Goal: Transaction & Acquisition: Purchase product/service

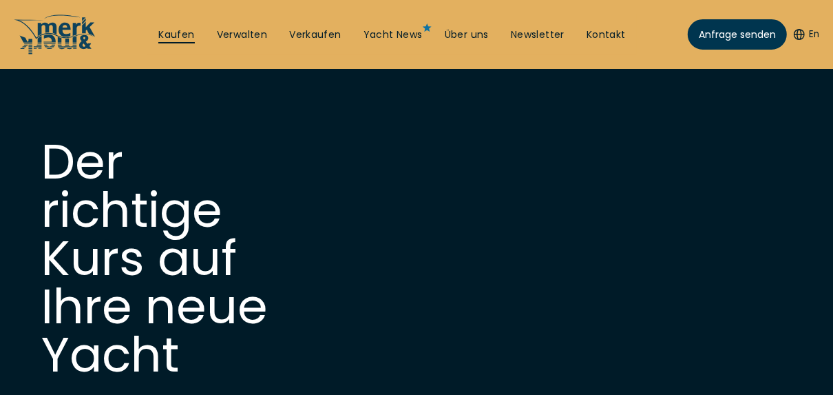
click at [180, 39] on link "Kaufen" at bounding box center [176, 35] width 36 height 14
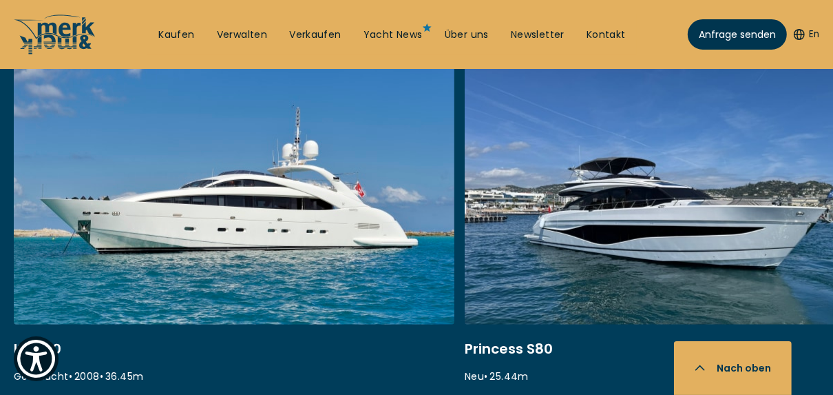
scroll to position [606, 0]
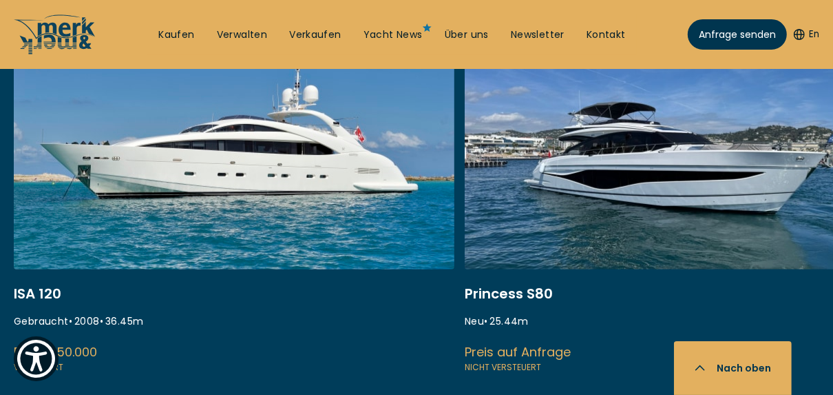
click at [543, 238] on link at bounding box center [685, 191] width 441 height 367
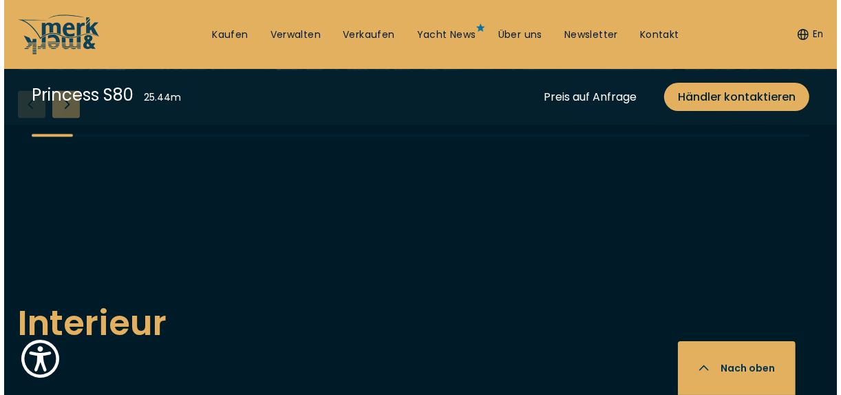
scroll to position [1928, 0]
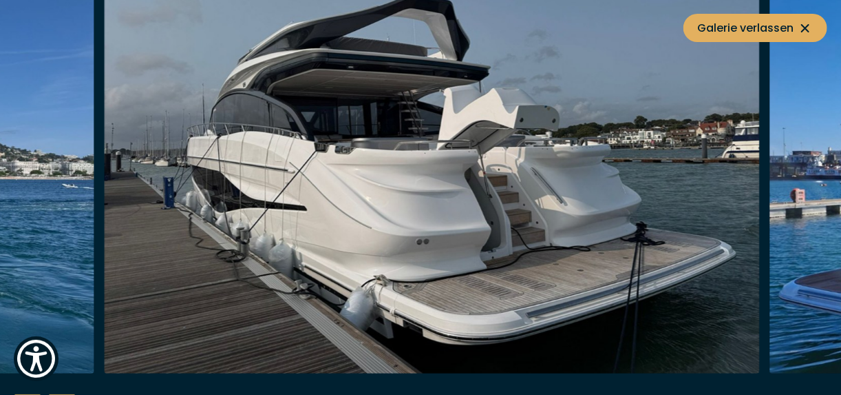
click at [230, 213] on img "button" at bounding box center [432, 153] width 656 height 441
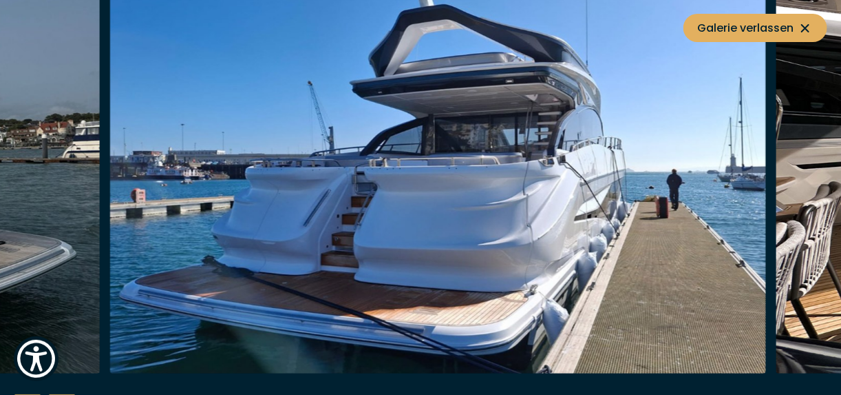
click at [151, 206] on img "button" at bounding box center [438, 153] width 656 height 441
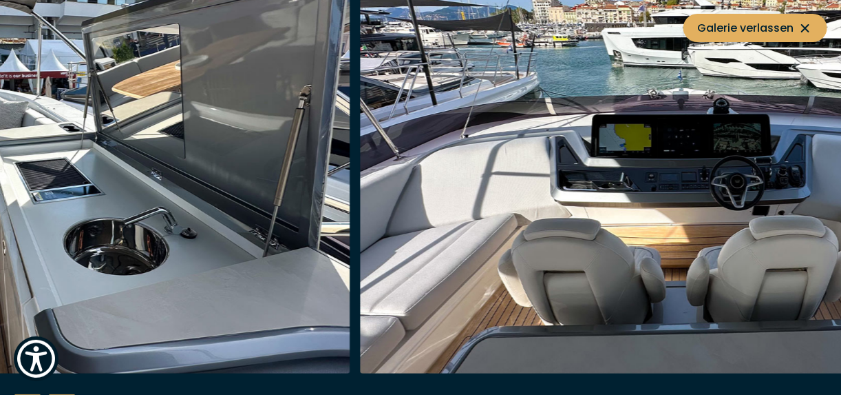
click at [86, 231] on img "button" at bounding box center [22, 153] width 656 height 441
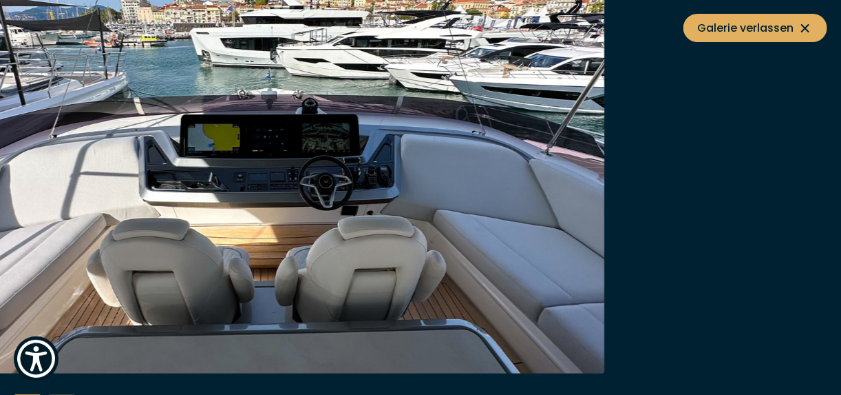
click at [25, 213] on img "button" at bounding box center [277, 153] width 656 height 441
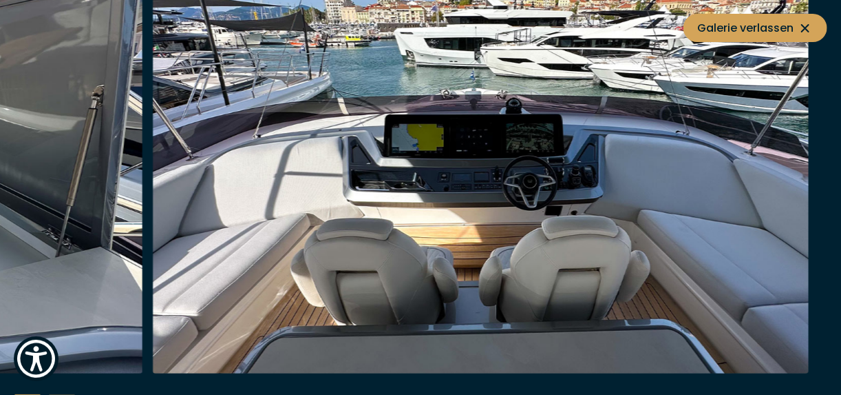
click at [728, 25] on span "Galerie verlassen" at bounding box center [756, 27] width 116 height 17
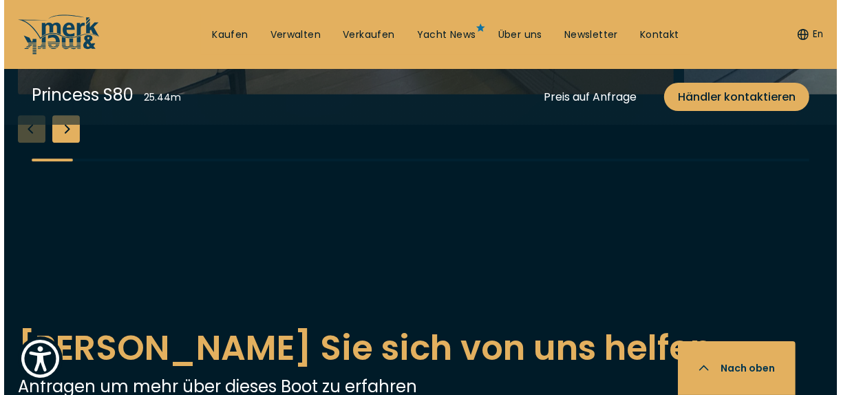
scroll to position [2750, 0]
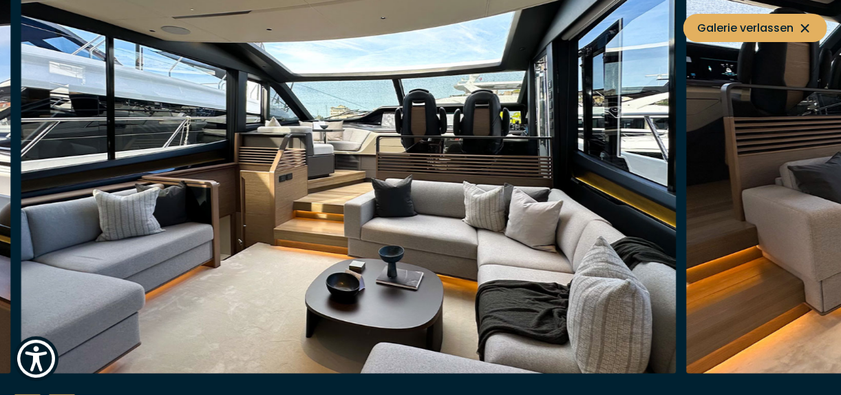
click at [137, 204] on img "button" at bounding box center [349, 153] width 656 height 441
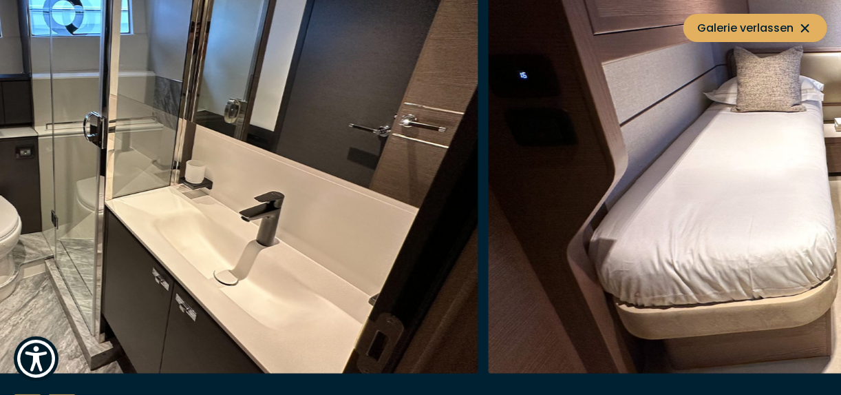
click at [138, 126] on img "button" at bounding box center [150, 153] width 656 height 441
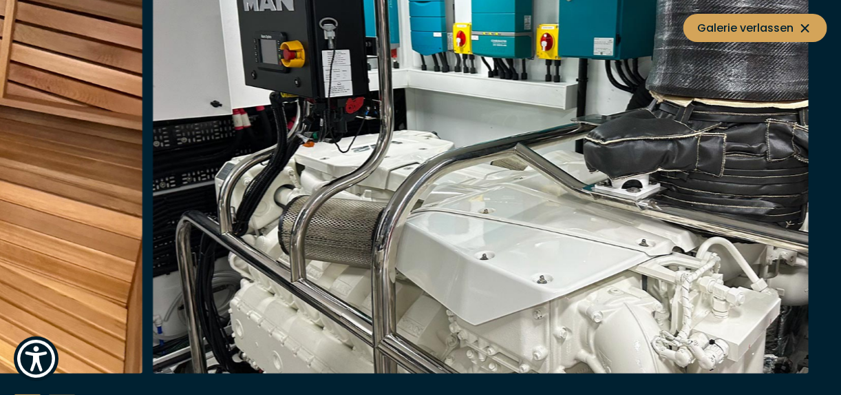
click at [754, 28] on span "Galerie verlassen" at bounding box center [756, 27] width 116 height 17
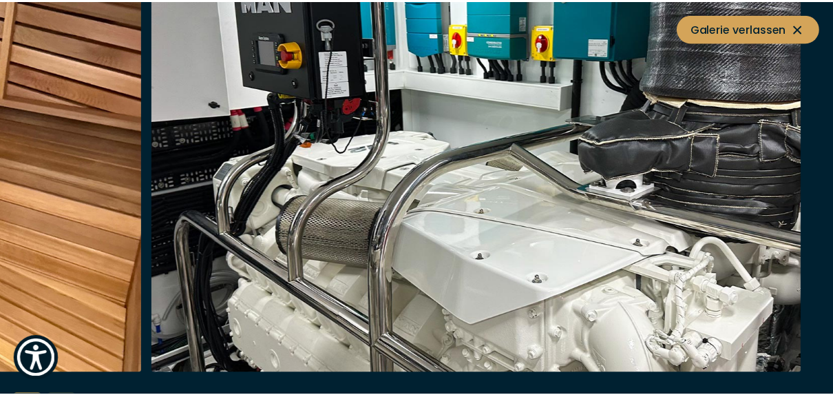
scroll to position [2747, 0]
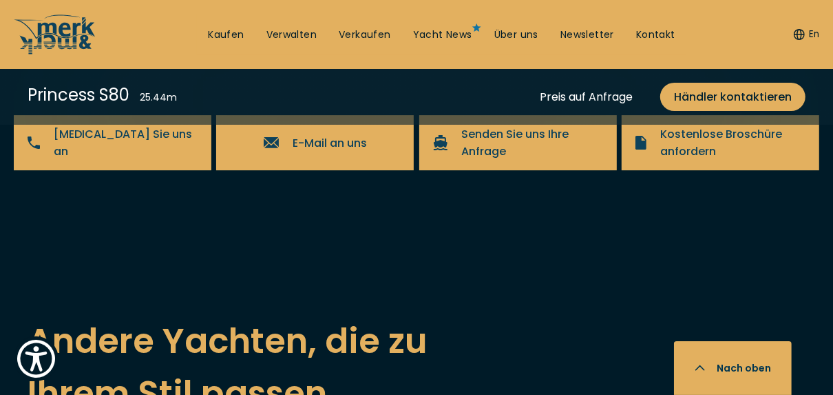
scroll to position [3078, 0]
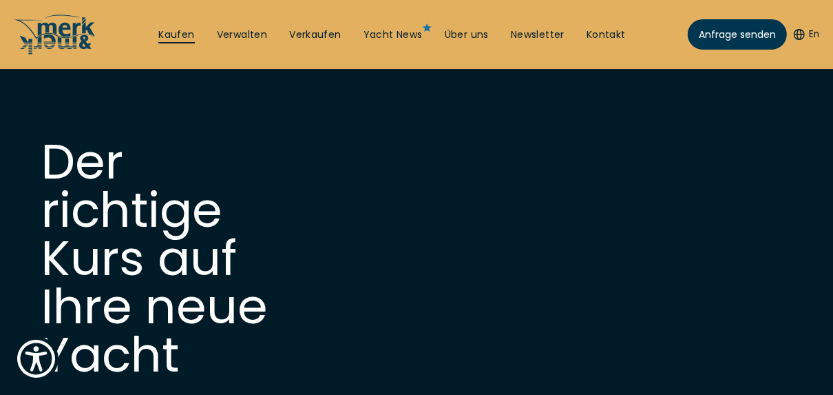
click at [171, 30] on link "Kaufen" at bounding box center [176, 35] width 36 height 14
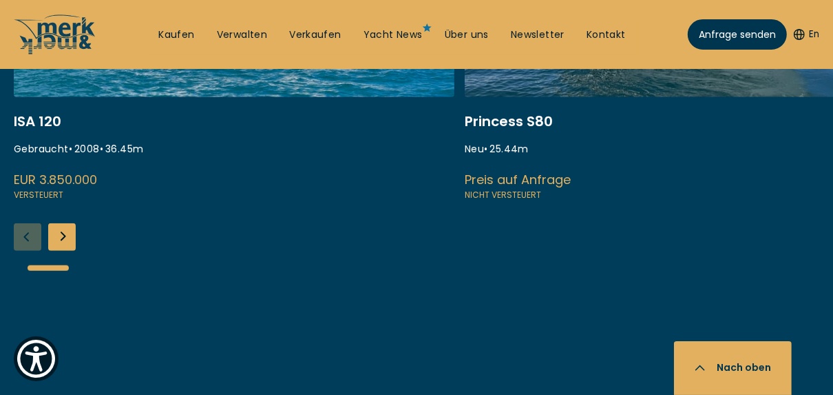
scroll to position [771, 0]
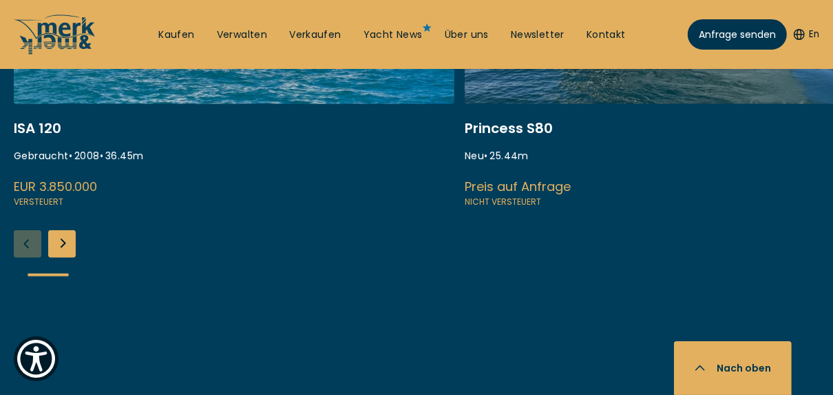
click at [56, 243] on div "Next slide" at bounding box center [62, 244] width 28 height 28
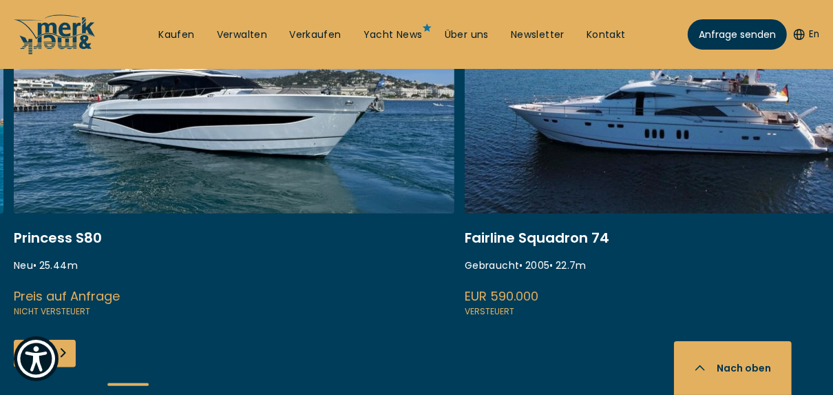
scroll to position [661, 0]
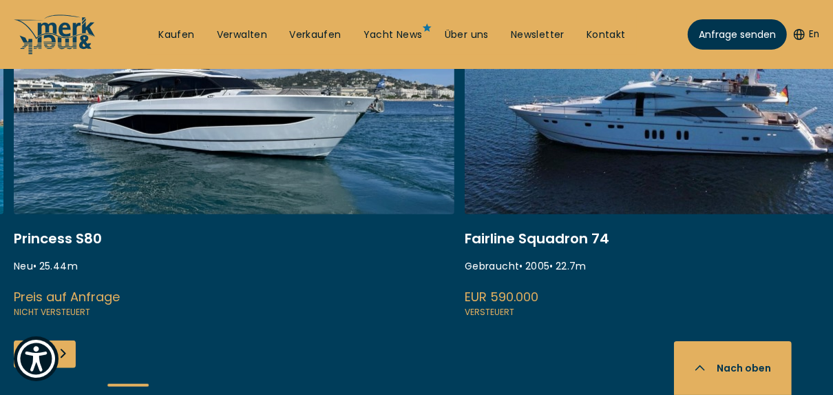
click at [69, 348] on div "Next slide" at bounding box center [62, 354] width 28 height 28
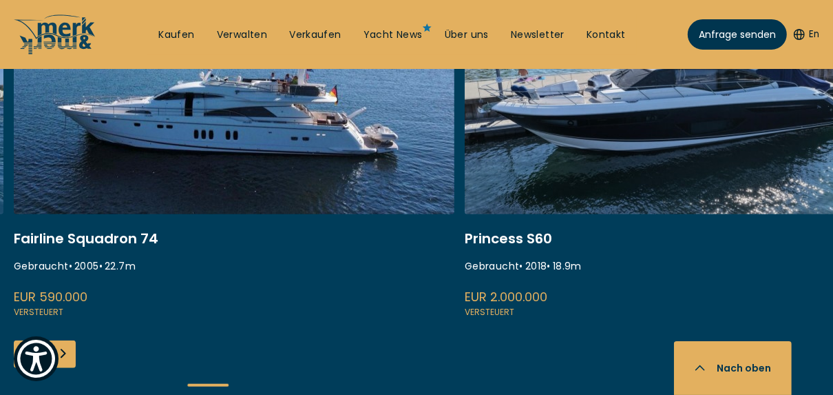
click at [64, 353] on div "Next slide" at bounding box center [62, 354] width 28 height 28
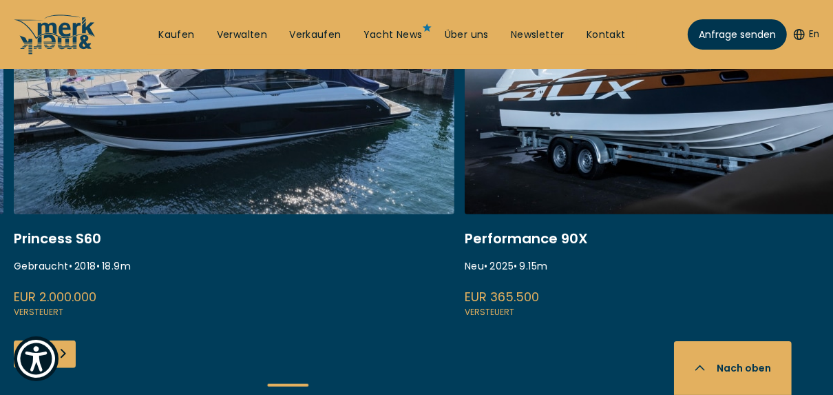
click at [66, 353] on div "Next slide" at bounding box center [62, 354] width 28 height 28
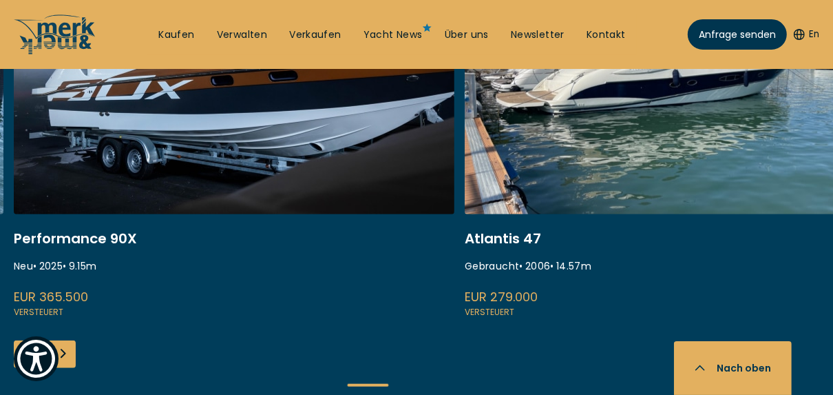
click at [66, 353] on div "Next slide" at bounding box center [62, 354] width 28 height 28
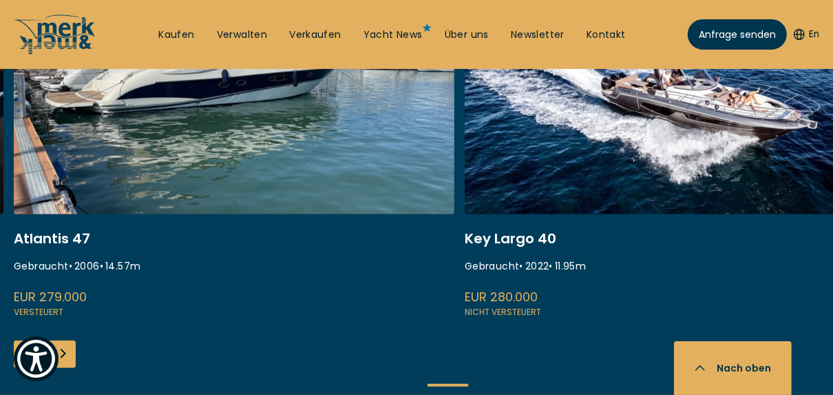
click at [66, 353] on div "Next slide" at bounding box center [62, 354] width 28 height 28
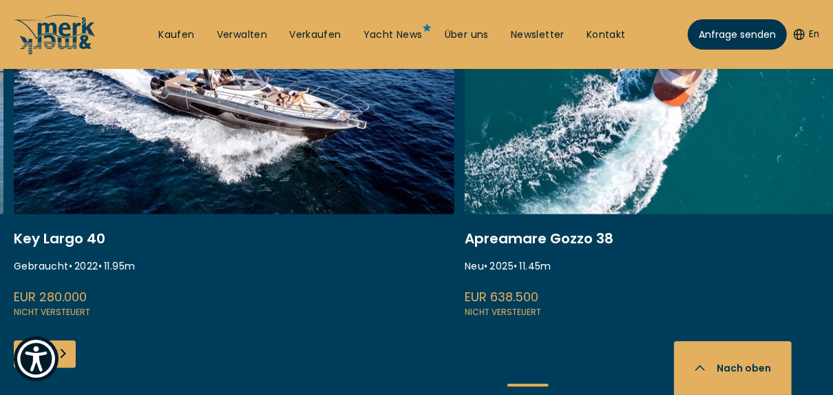
click at [66, 353] on div "Next slide" at bounding box center [62, 354] width 28 height 28
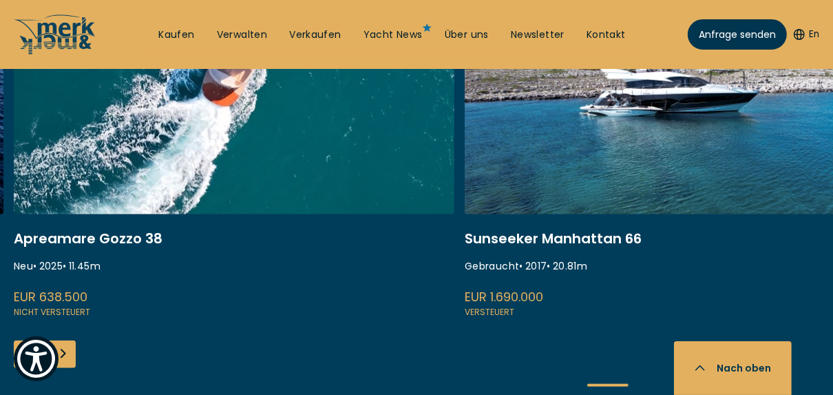
click at [66, 353] on div "Next slide" at bounding box center [62, 354] width 28 height 28
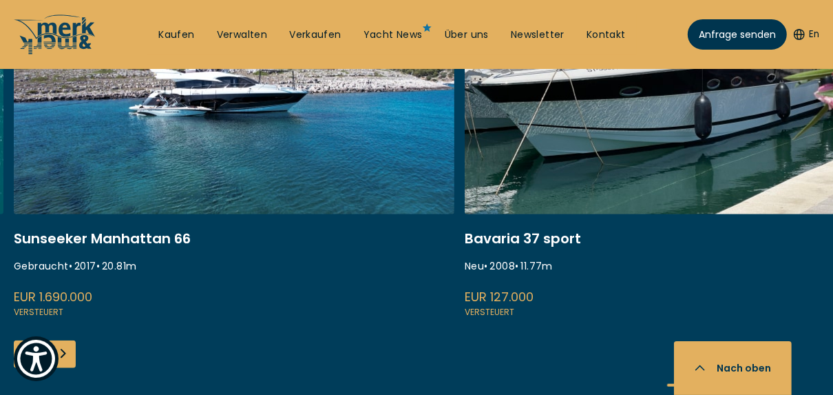
click at [66, 353] on div "Next slide" at bounding box center [62, 354] width 28 height 28
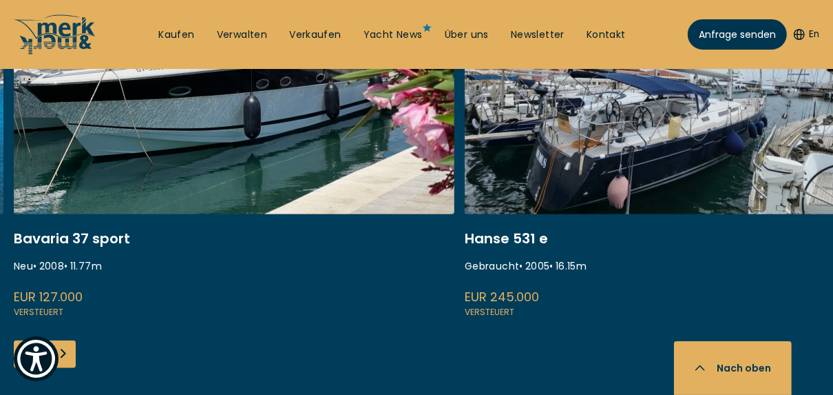
click at [66, 353] on div "Next slide" at bounding box center [62, 354] width 28 height 28
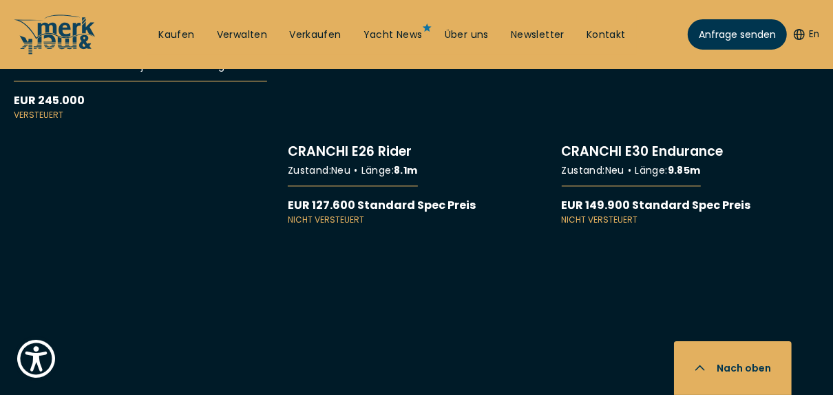
scroll to position [8869, 0]
